Goal: Book appointment/travel/reservation

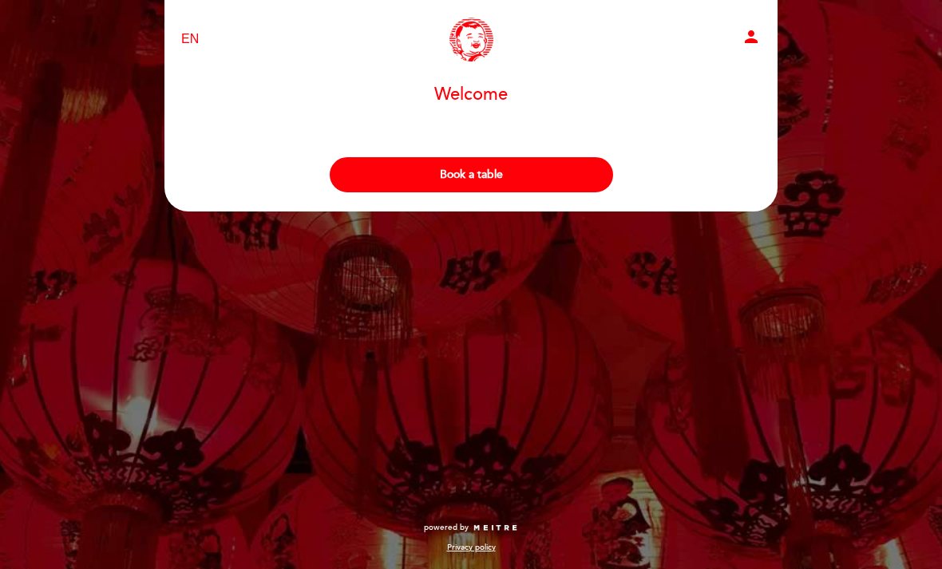
click at [564, 175] on button "Book a table" at bounding box center [472, 174] width 284 height 35
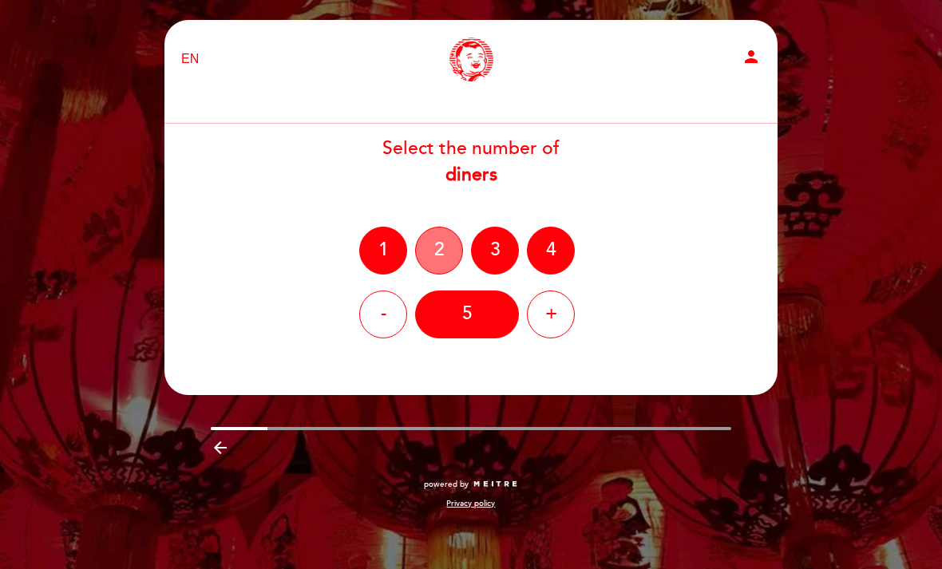
click at [443, 240] on div "2" at bounding box center [439, 251] width 48 height 48
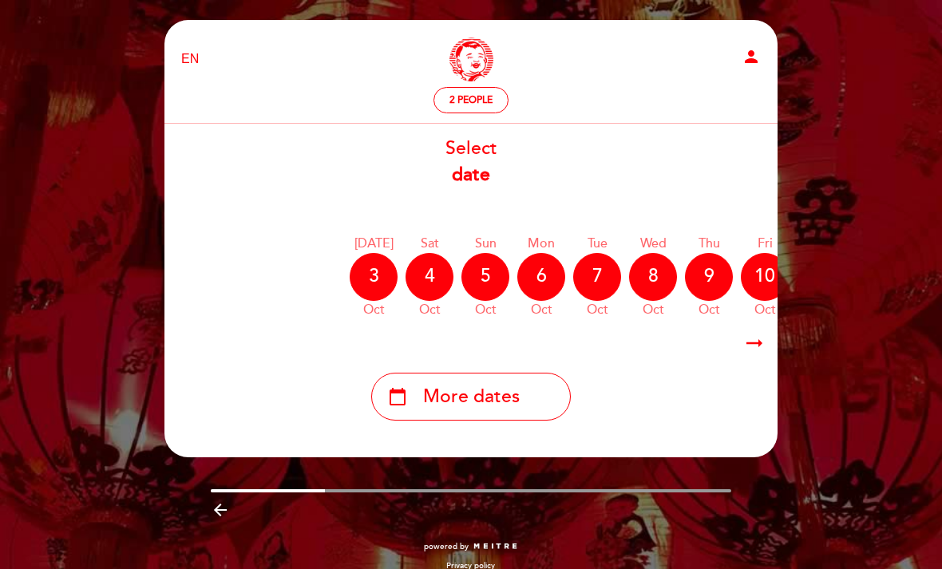
click at [386, 278] on div "3" at bounding box center [374, 277] width 48 height 48
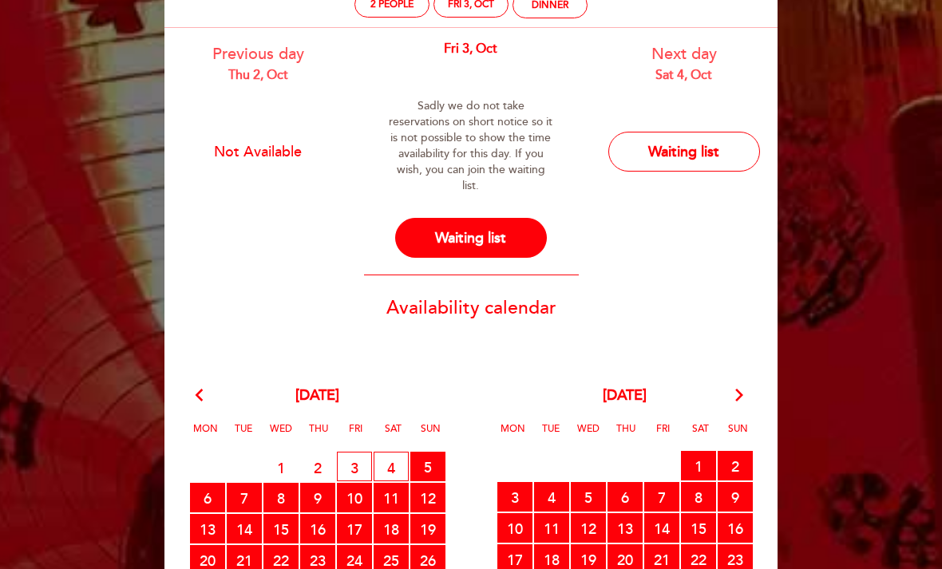
scroll to position [56, 0]
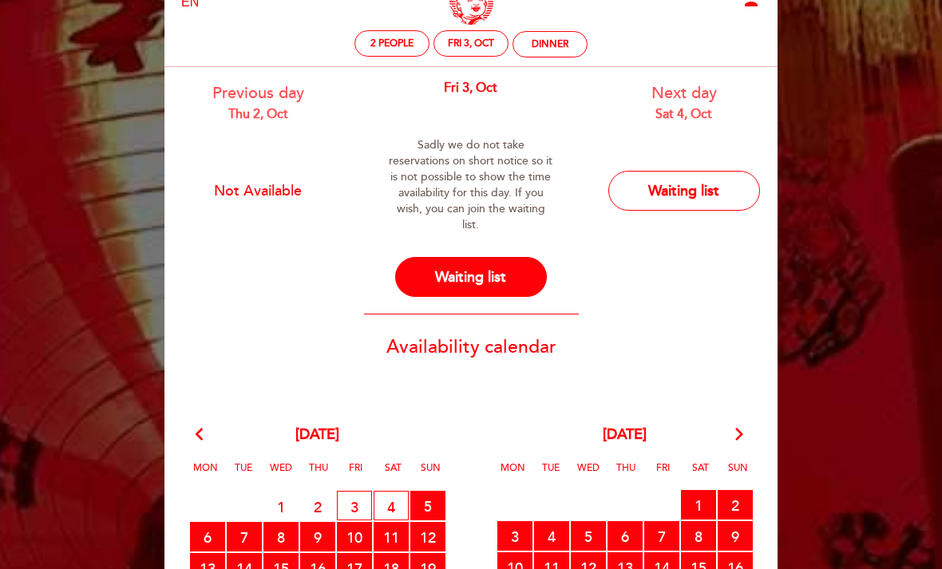
click at [514, 274] on button "Waiting list" at bounding box center [471, 278] width 152 height 40
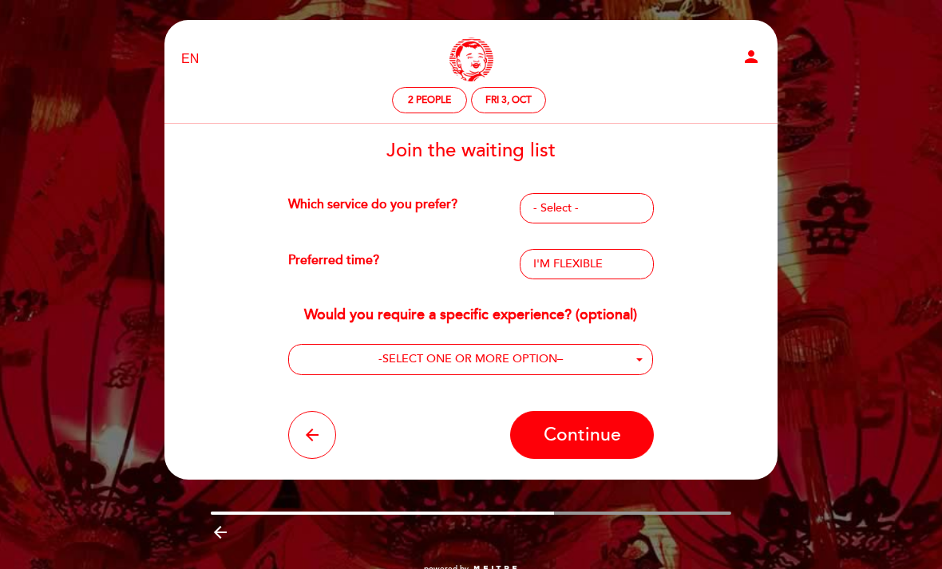
click at [607, 215] on span "- Select -" at bounding box center [587, 208] width 107 height 16
click at [559, 277] on link "DINNER" at bounding box center [587, 277] width 134 height 19
click at [617, 265] on span "- Select -" at bounding box center [587, 264] width 107 height 16
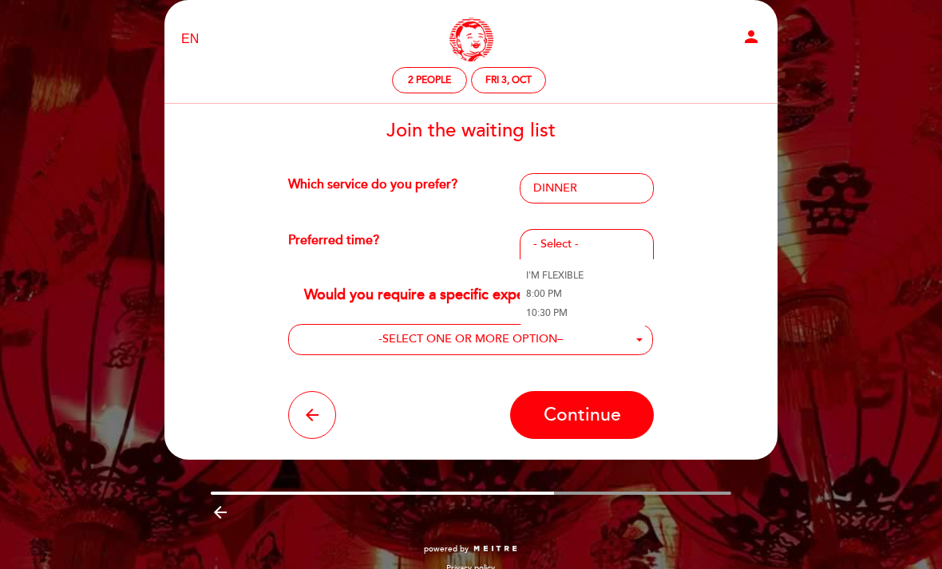
scroll to position [37, 0]
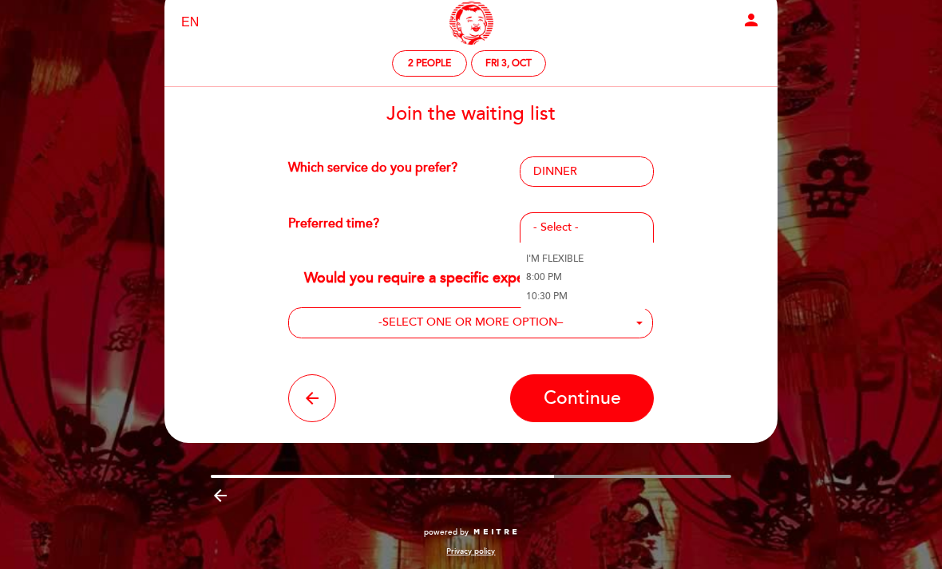
click at [690, 239] on div "Join the waiting list Which service do you prefer? DINNER - Select - ANY SERVIC…" at bounding box center [471, 263] width 591 height 319
click at [615, 319] on button "- SELECT ONE OR MORE OPTION –" at bounding box center [471, 322] width 366 height 31
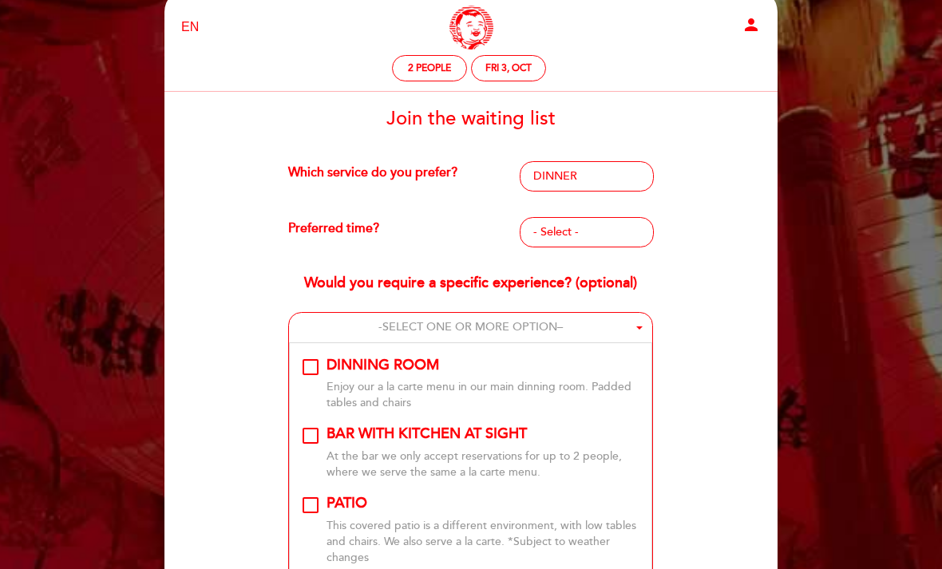
scroll to position [39, 0]
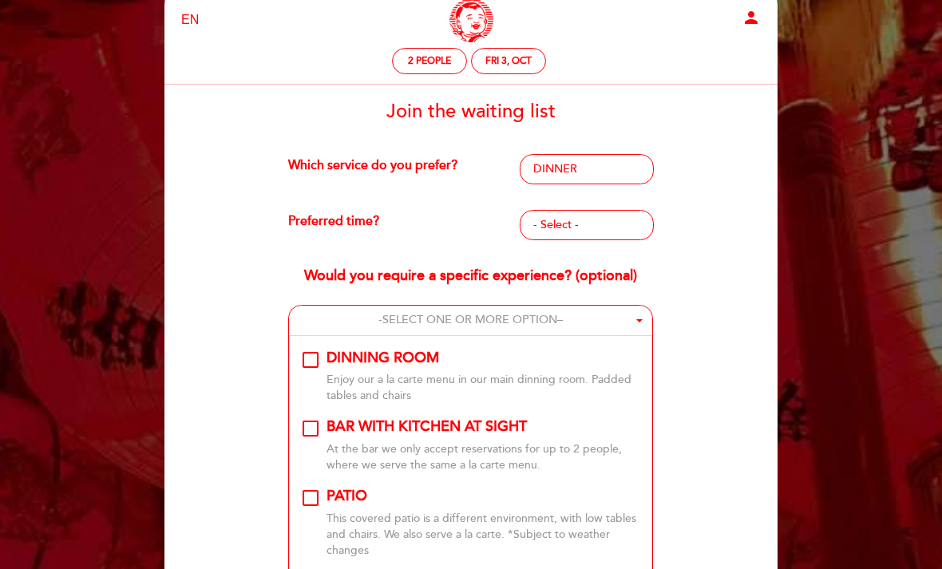
click at [615, 229] on span "- Select -" at bounding box center [587, 225] width 107 height 16
click at [549, 278] on link "8:00 PM" at bounding box center [587, 275] width 134 height 19
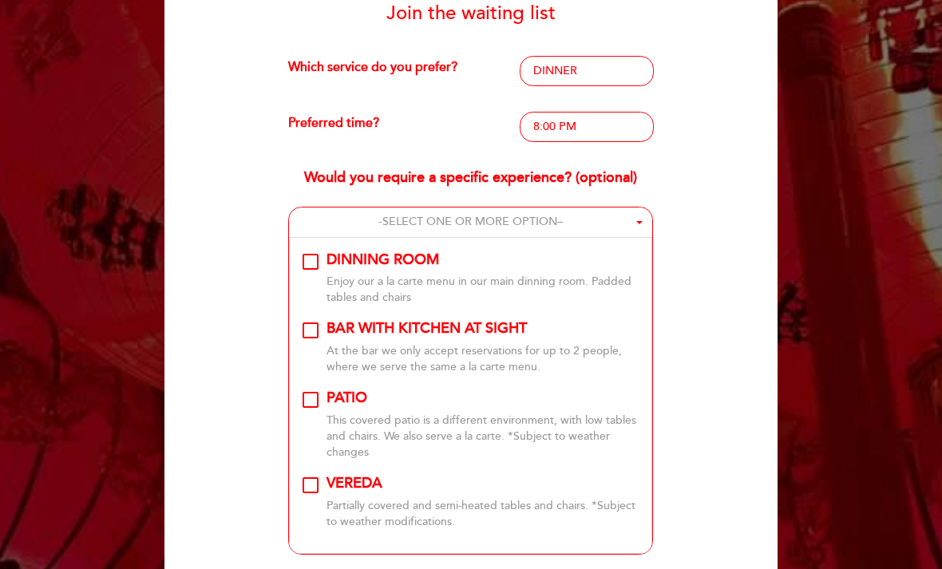
scroll to position [138, 0]
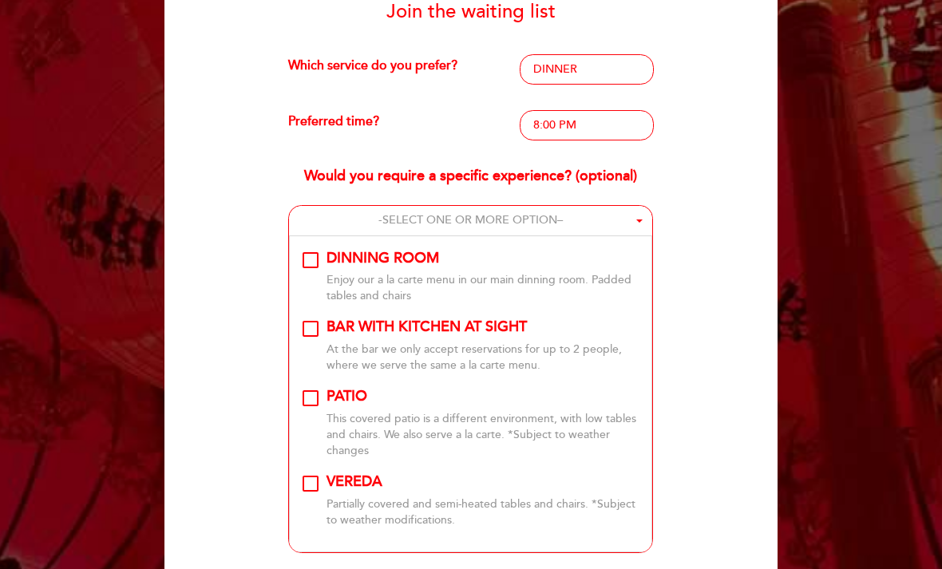
click at [363, 268] on div "DINNING ROOM Enjoy our a la carte menu in our main dinning room. Padded tables …" at bounding box center [483, 277] width 313 height 57
click at [365, 324] on div "BAR WITH KITCHEN AT SIGHT" at bounding box center [427, 327] width 200 height 21
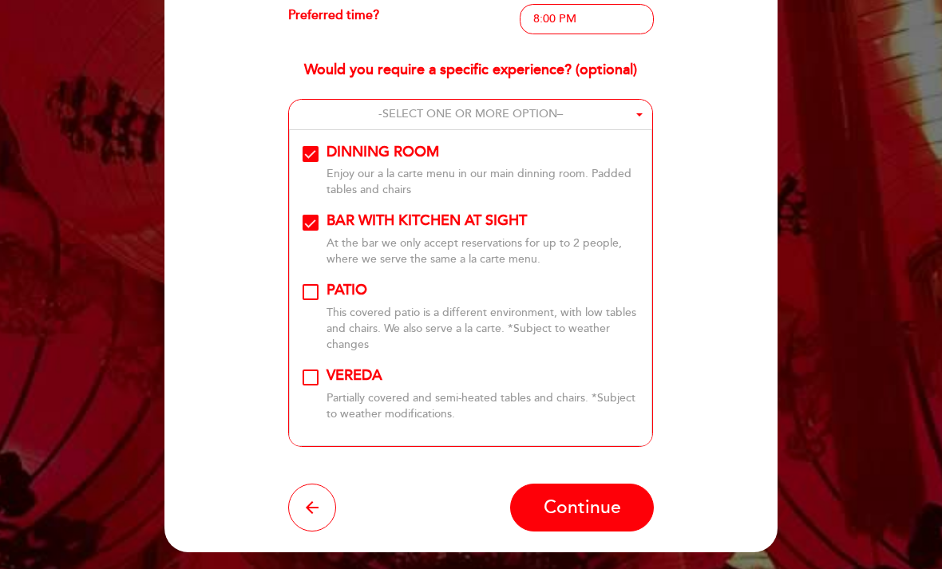
scroll to position [245, 0]
click at [610, 509] on span "Continue" at bounding box center [582, 508] width 77 height 22
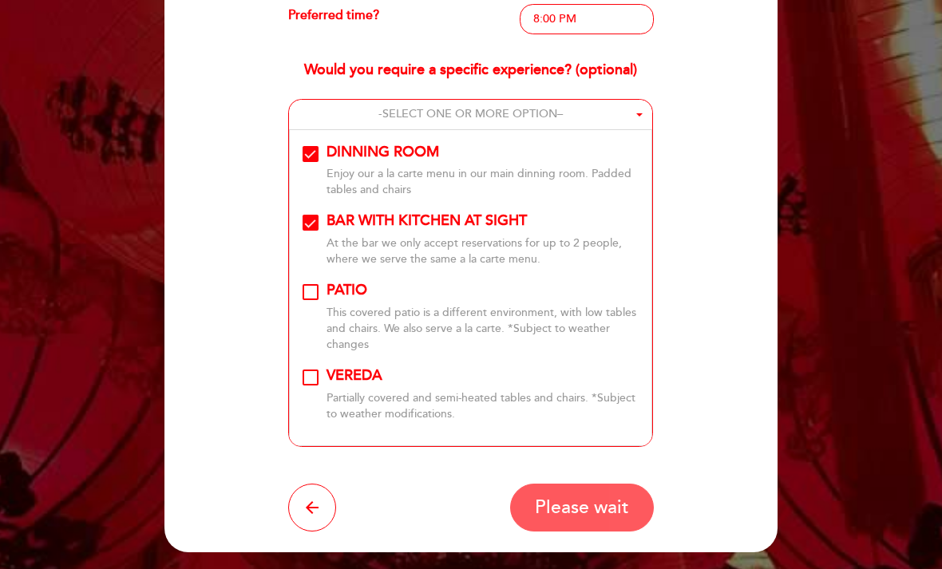
scroll to position [0, 0]
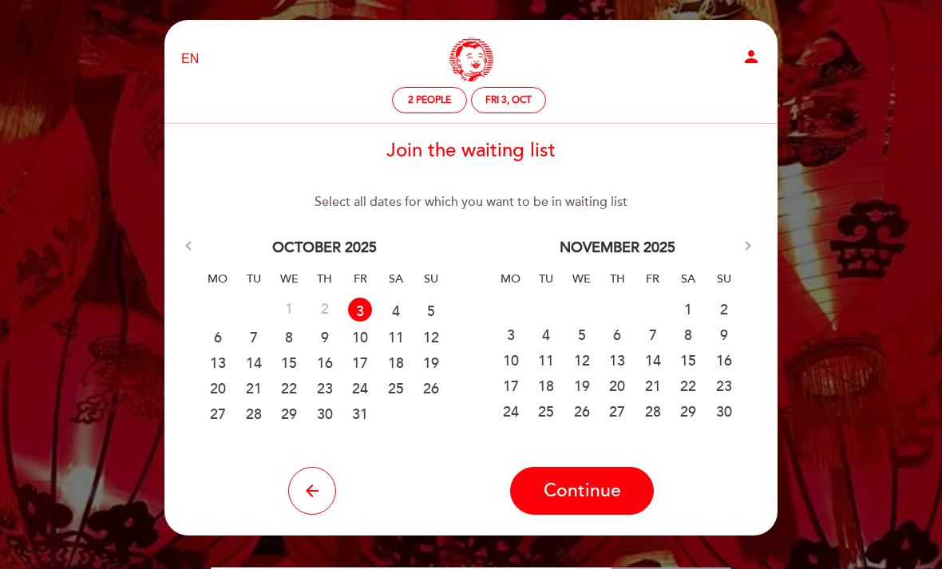
click at [355, 303] on link "3" at bounding box center [360, 310] width 24 height 24
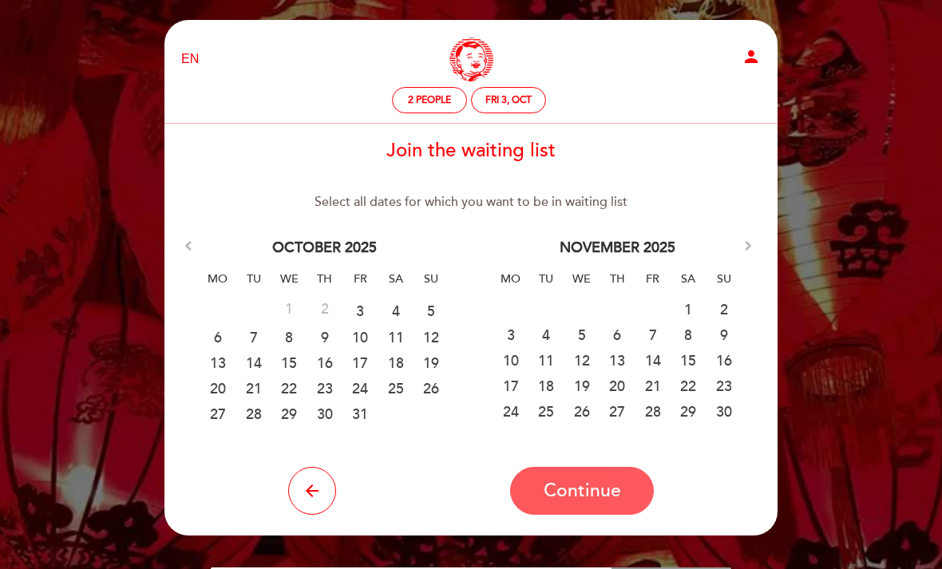
click at [358, 304] on link "3" at bounding box center [361, 310] width 30 height 24
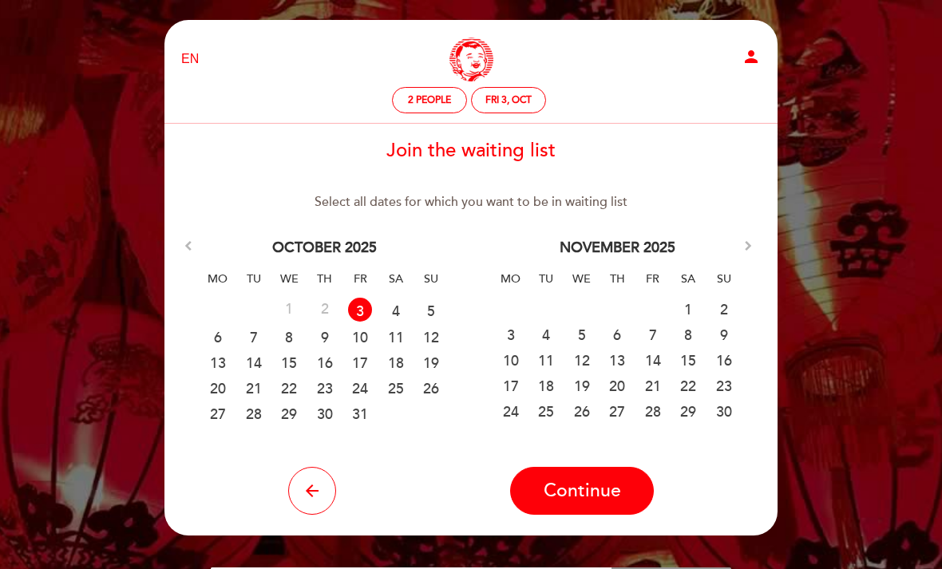
click at [611, 485] on span "Continue" at bounding box center [582, 491] width 77 height 22
